Goal: Navigation & Orientation: Find specific page/section

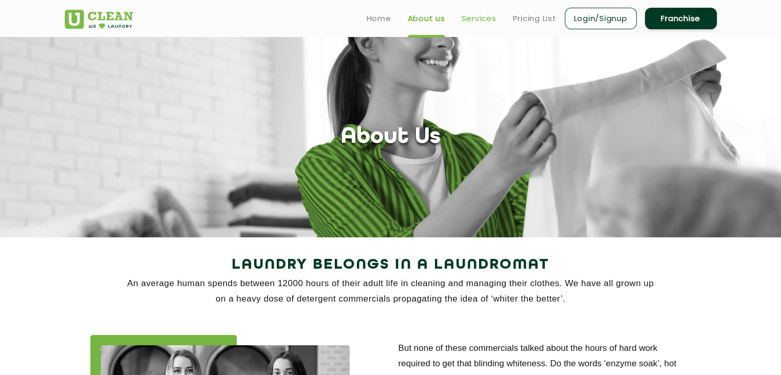
drag, startPoint x: 0, startPoint y: 0, endPoint x: 474, endPoint y: 20, distance: 474.5
click at [474, 20] on link "Services" at bounding box center [479, 18] width 35 height 12
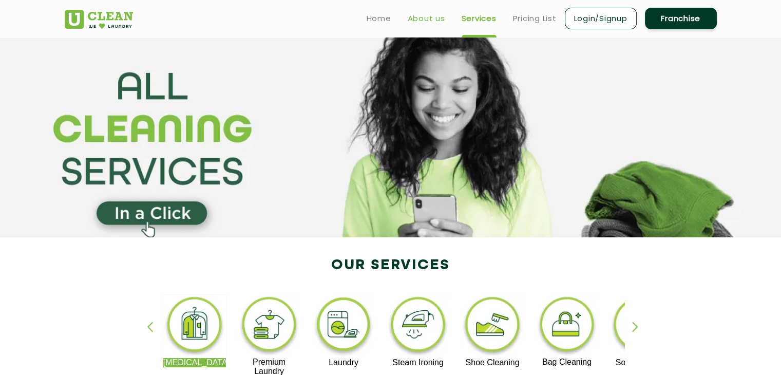
click at [422, 16] on link "About us" at bounding box center [426, 18] width 37 height 12
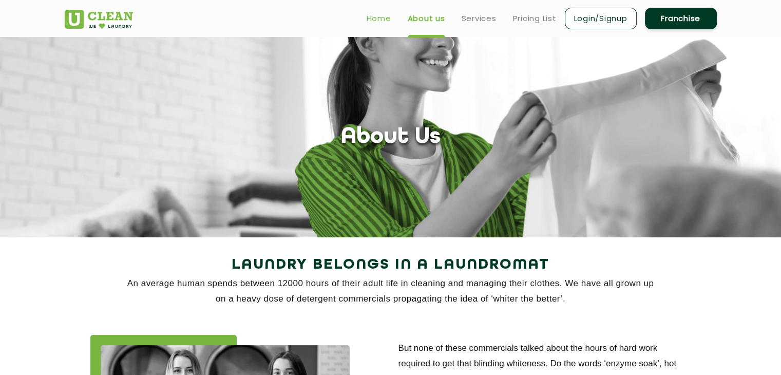
click at [381, 19] on link "Home" at bounding box center [379, 18] width 25 height 12
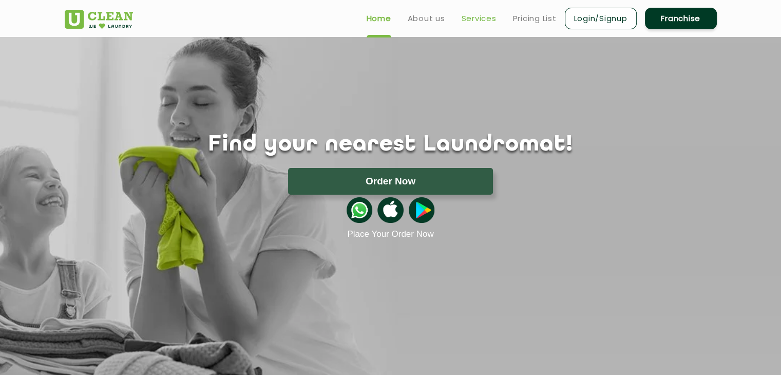
click at [470, 21] on link "Services" at bounding box center [479, 18] width 35 height 12
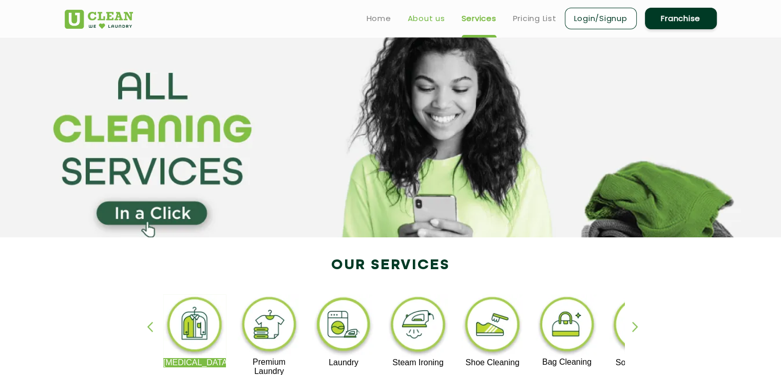
click at [429, 18] on link "About us" at bounding box center [426, 18] width 37 height 12
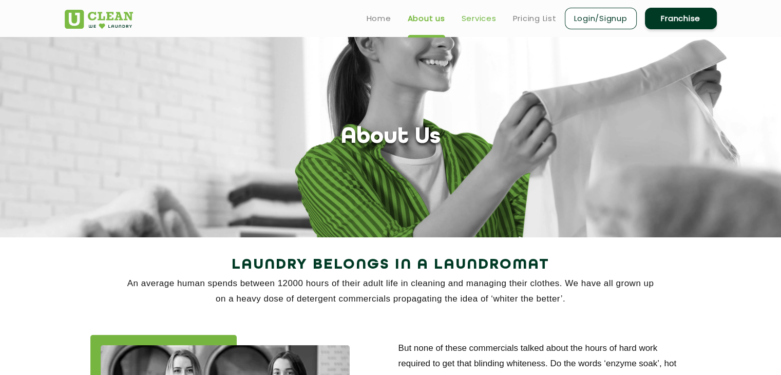
click at [477, 17] on link "Services" at bounding box center [479, 18] width 35 height 12
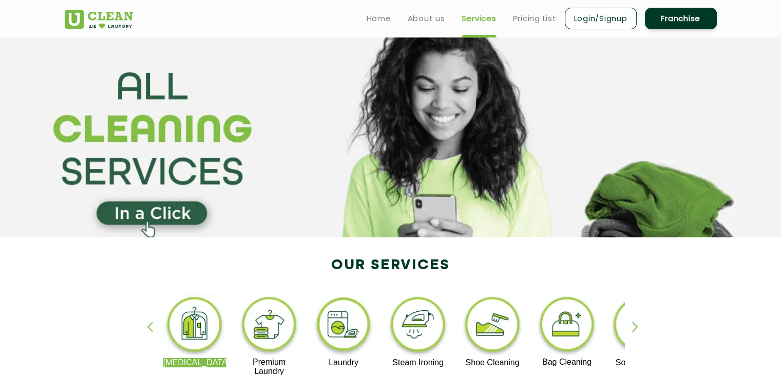
click at [138, 292] on div "Dry Cleaning Premium Laundry Laundry Steam Ironing Shoe Cleaning Bag Cleaning S…" at bounding box center [391, 340] width 668 height 185
